Goal: Entertainment & Leisure: Consume media (video, audio)

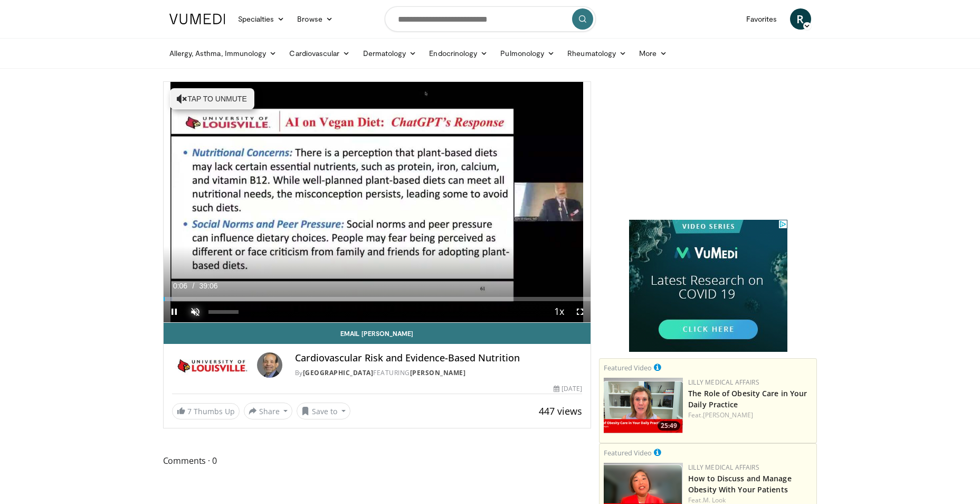
click at [194, 307] on span "Video Player" at bounding box center [195, 311] width 21 height 21
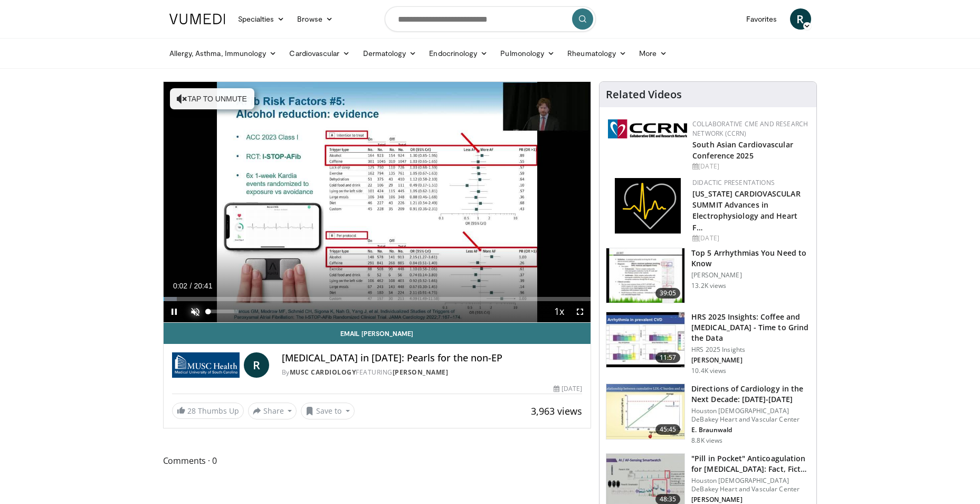
click at [194, 308] on span "Video Player" at bounding box center [195, 311] width 21 height 21
click at [582, 311] on span "Video Player" at bounding box center [580, 311] width 21 height 21
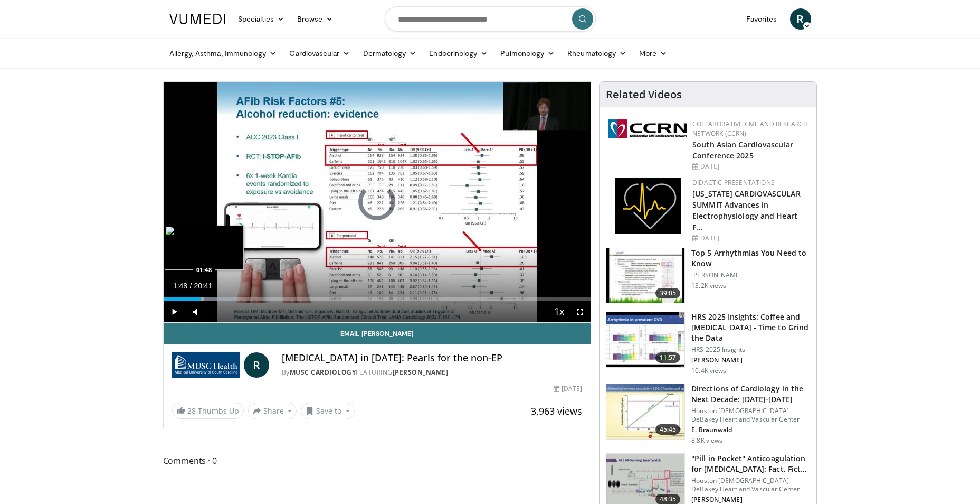
click at [201, 299] on div "01:48" at bounding box center [182, 299] width 37 height 4
click at [580, 313] on span "Video Player" at bounding box center [580, 311] width 21 height 21
